Goal: Information Seeking & Learning: Learn about a topic

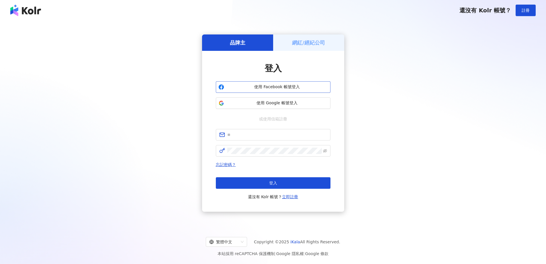
click at [276, 86] on span "使用 Facebook 帳號登入" at bounding box center [278, 87] width 102 height 6
click at [260, 89] on span "使用 Facebook 帳號登入" at bounding box center [278, 87] width 102 height 6
click at [273, 87] on span "使用 Facebook 帳號登入" at bounding box center [278, 87] width 102 height 6
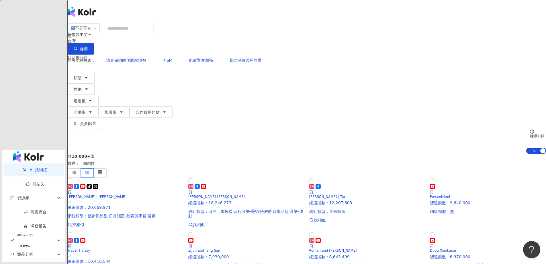
paste input "********"
type input "********"
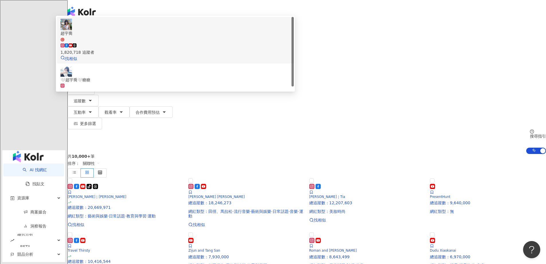
click at [258, 53] on div "1,820,718 追蹤者" at bounding box center [176, 49] width 230 height 13
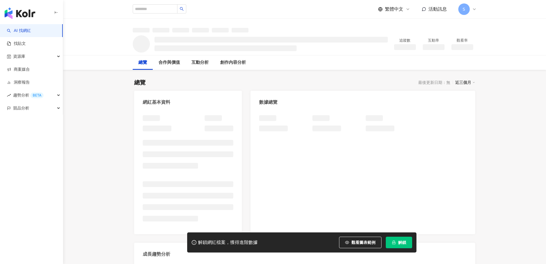
click at [398, 243] on span "解鎖" at bounding box center [402, 242] width 8 height 5
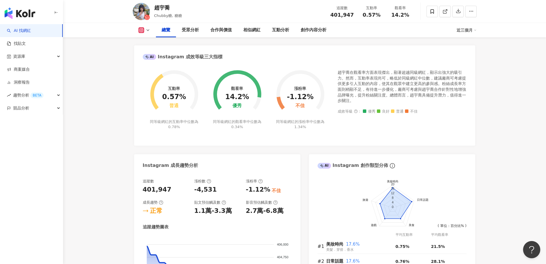
scroll to position [143, 0]
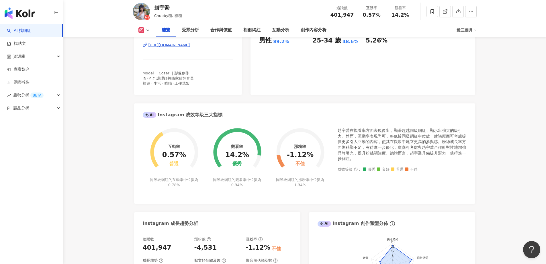
click at [144, 33] on div "總覽 受眾分析 合作與價值 相似網紅 互動分析 創作內容分析 近三個月" at bounding box center [305, 30] width 344 height 14
click at [143, 30] on icon at bounding box center [142, 30] width 6 height 6
click at [145, 55] on button "Facebook" at bounding box center [153, 54] width 34 height 8
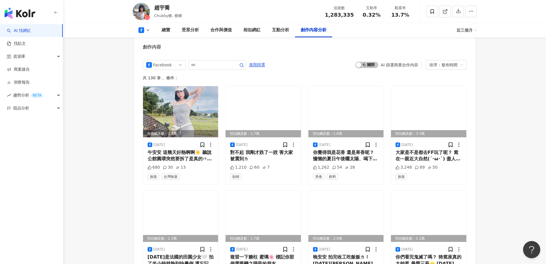
scroll to position [1549, 0]
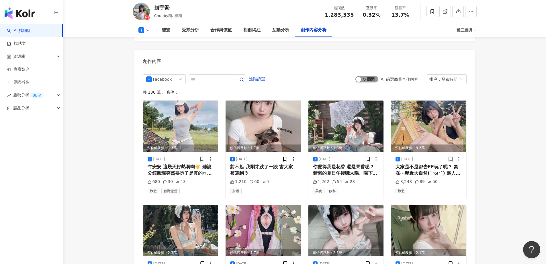
click at [372, 76] on span "啟動 關閉" at bounding box center [367, 79] width 23 height 6
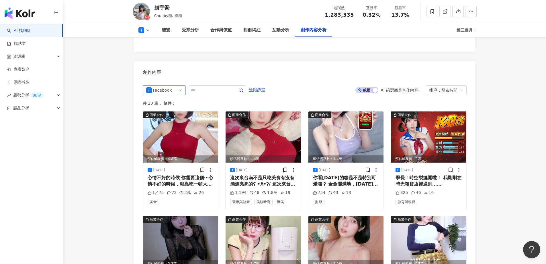
click at [171, 85] on div "Facebook" at bounding box center [162, 89] width 19 height 9
click at [164, 99] on div "不分平台" at bounding box center [163, 102] width 19 height 6
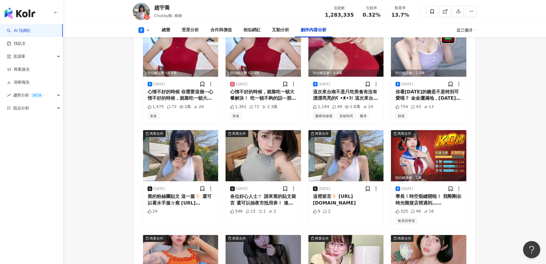
scroll to position [1624, 0]
